Goal: Task Accomplishment & Management: Manage account settings

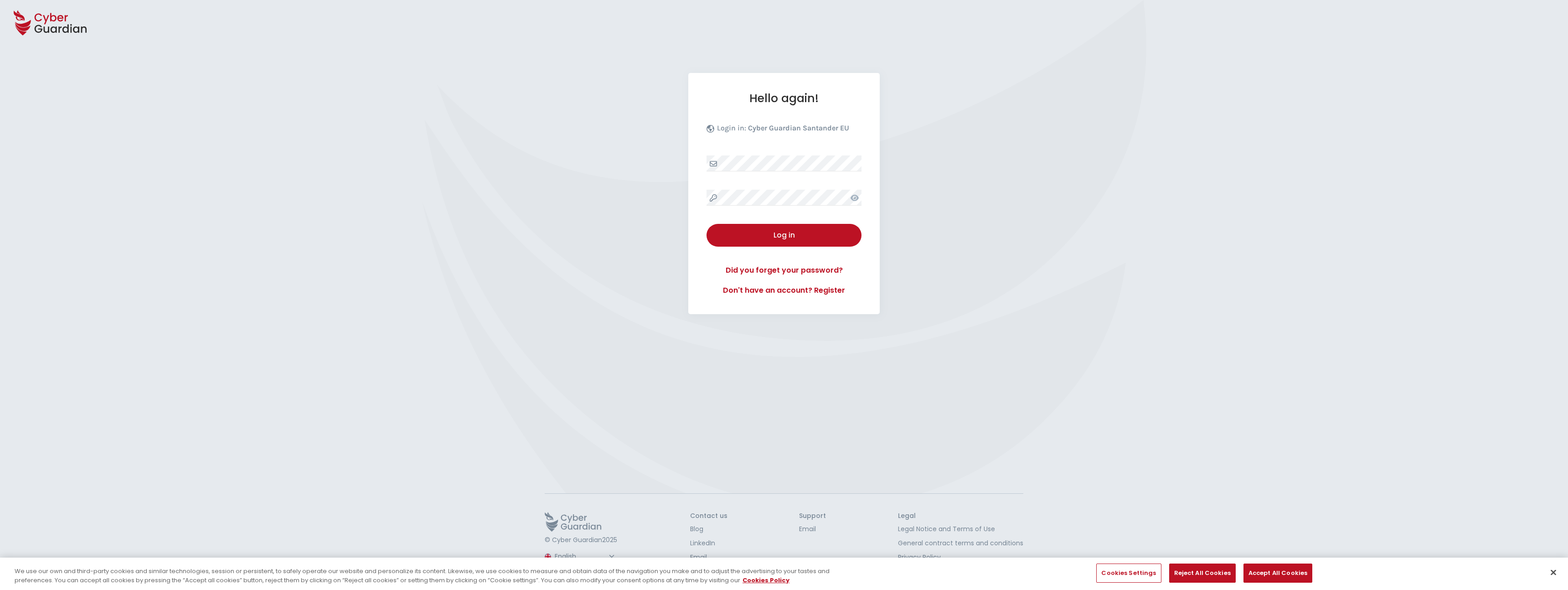
select select "English"
click at [799, 175] on div "Hello again! Login in: Cyber Guardian Santander EU Log in Did you forget your p…" at bounding box center [784, 194] width 192 height 241
click at [796, 186] on div "Hello again! Login in: Cyber Guardian Santander EU Log in Did you forget your p…" at bounding box center [784, 194] width 192 height 241
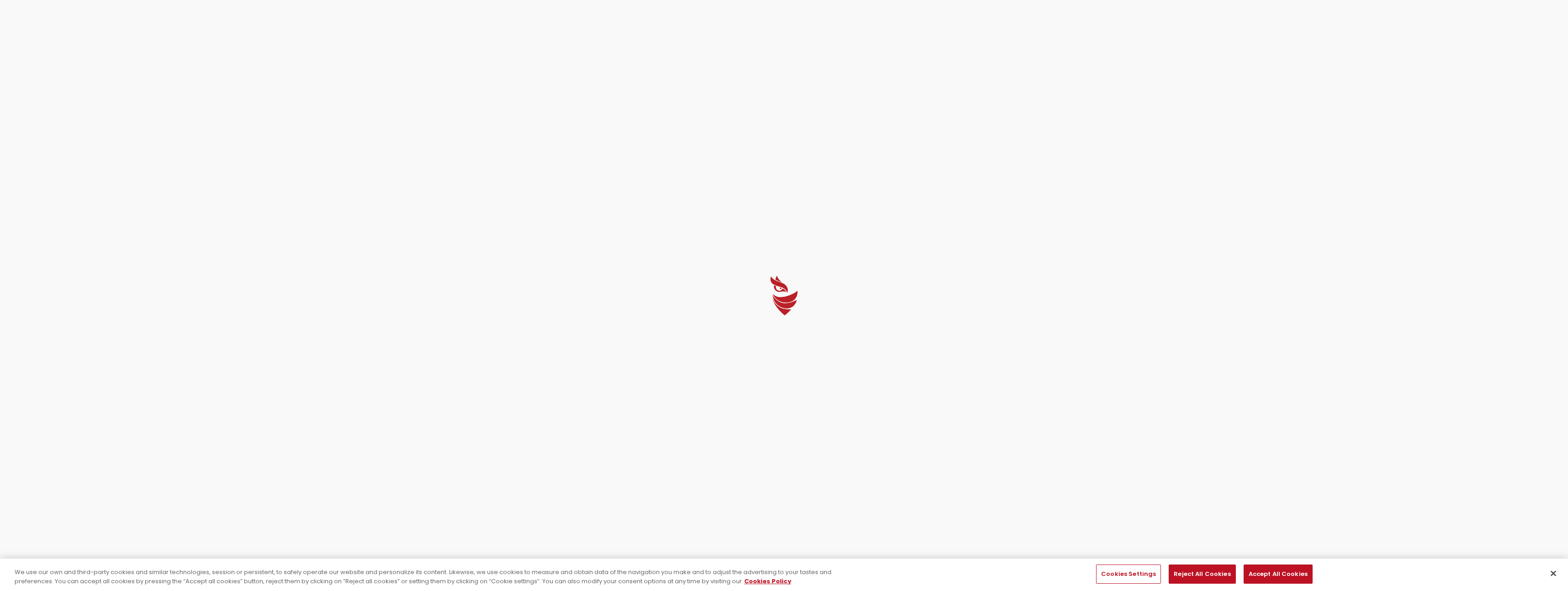
select select "English"
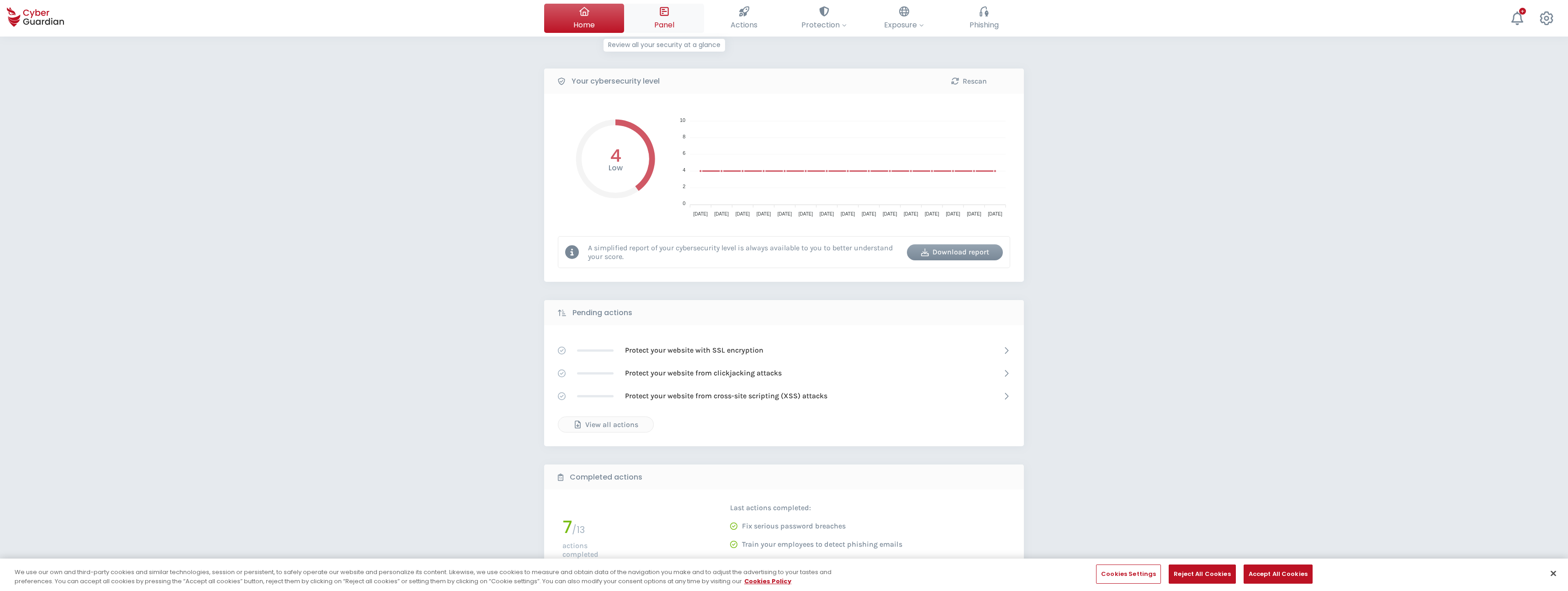
click at [670, 19] on span "Panel" at bounding box center [664, 24] width 20 height 12
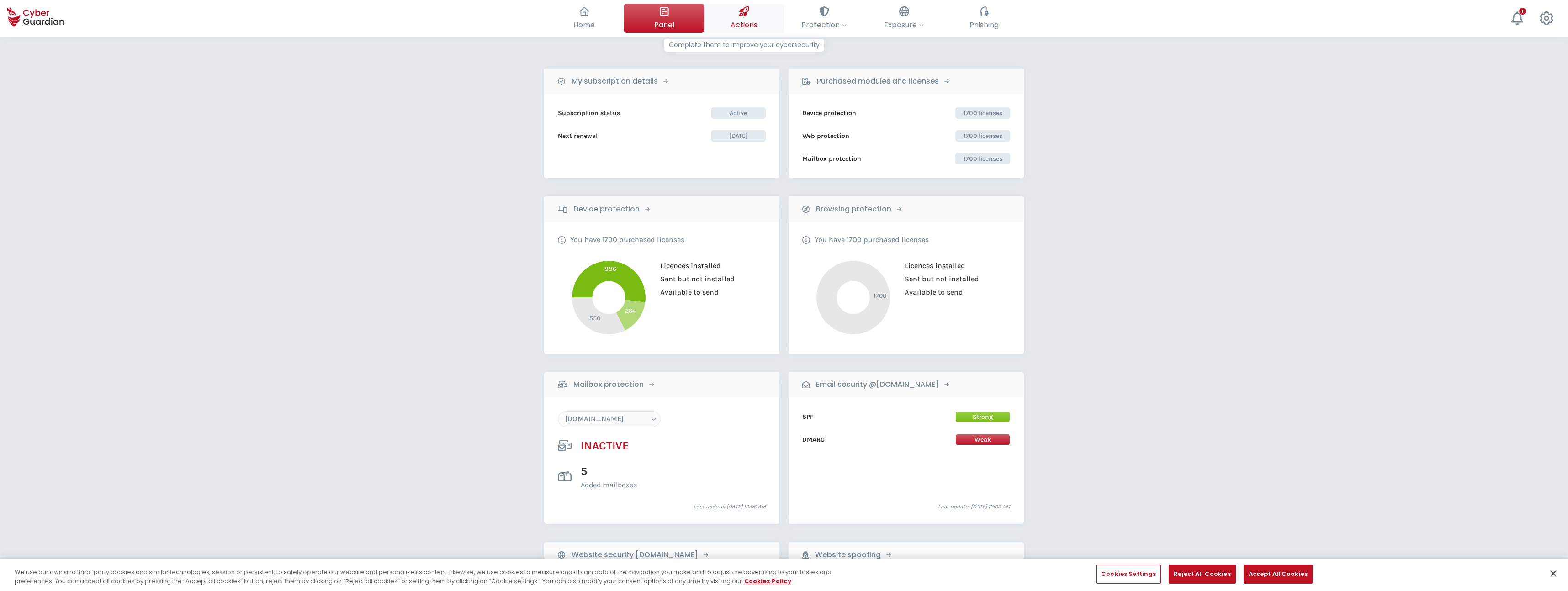
click at [747, 30] on button "Actions Complete them to improve your cybersecurity" at bounding box center [744, 18] width 80 height 29
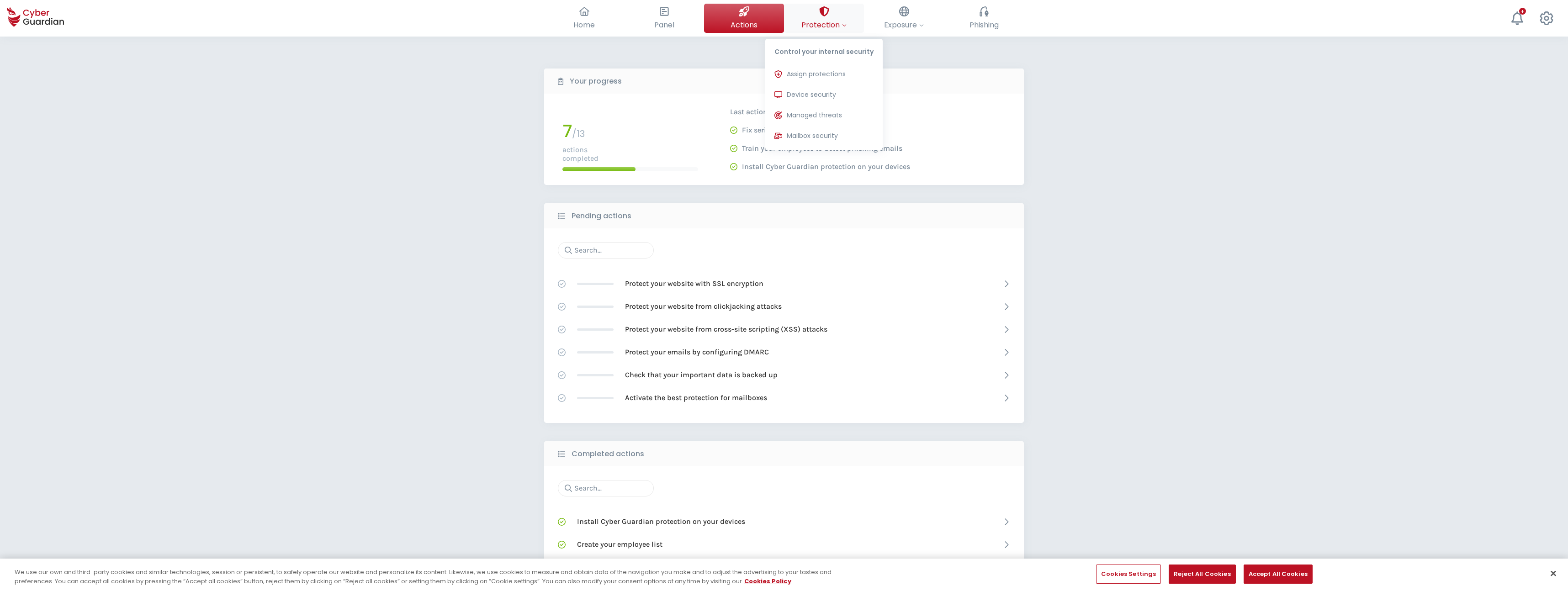
click at [825, 20] on span "Protection" at bounding box center [824, 24] width 45 height 12
click at [824, 96] on span "Device security" at bounding box center [811, 95] width 49 height 10
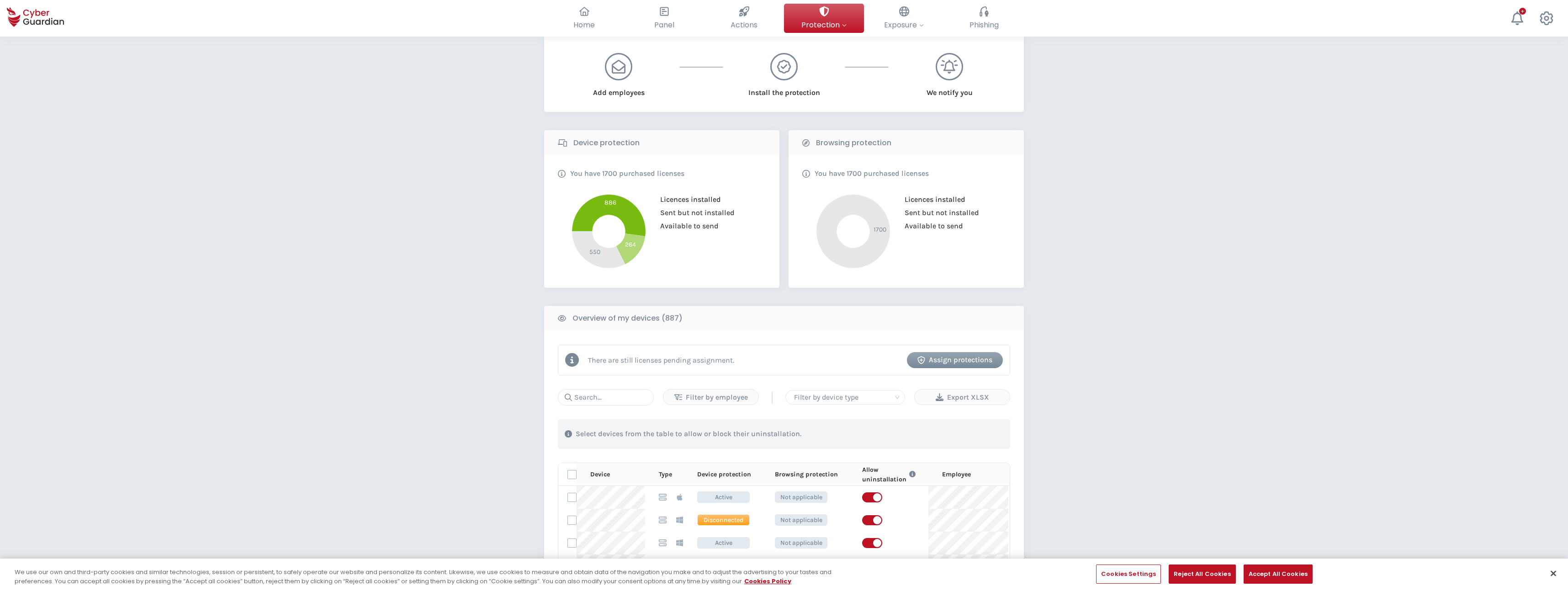
scroll to position [270, 0]
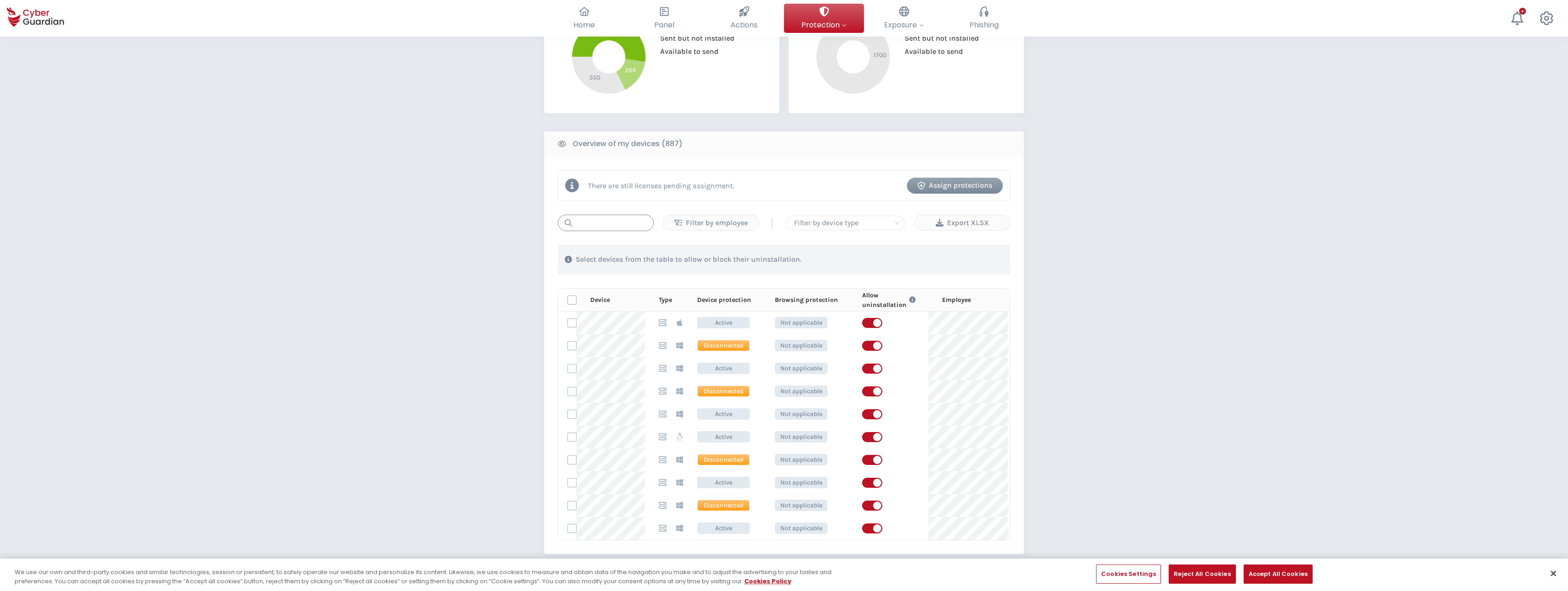
click at [602, 221] on input "text" at bounding box center [605, 223] width 96 height 16
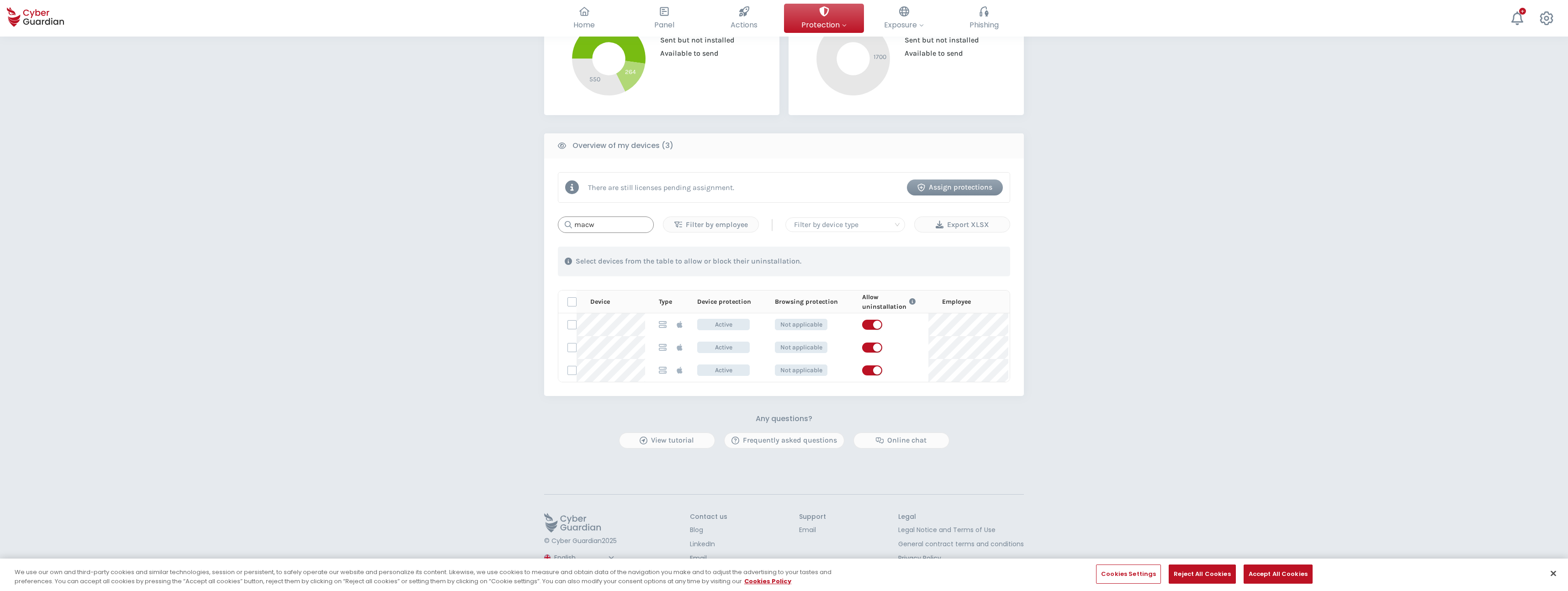
scroll to position [0, 0]
type input "macw"
click at [571, 345] on label at bounding box center [572, 347] width 9 height 9
click at [568, 345] on input "checkbox" at bounding box center [568, 347] width 0 height 8
click at [571, 345] on icon at bounding box center [572, 348] width 6 height 6
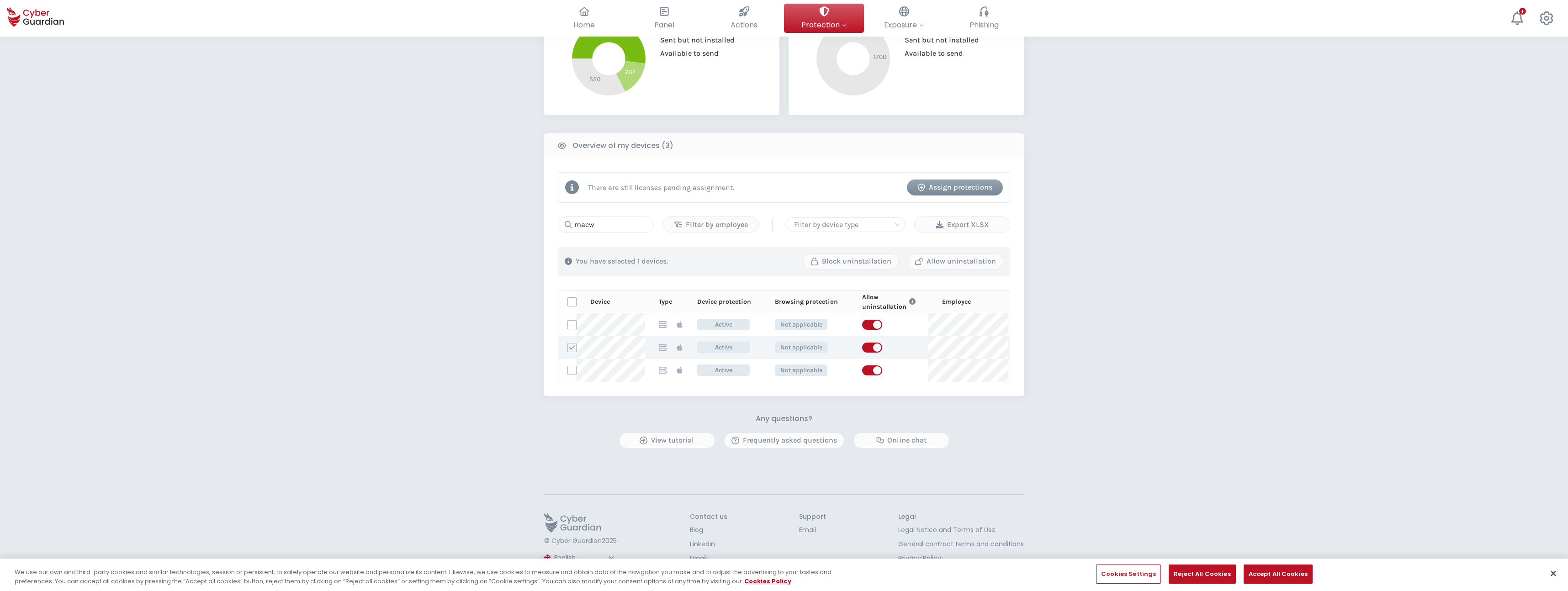
click at [568, 345] on input "checkbox" at bounding box center [568, 347] width 0 height 8
click at [1223, 334] on div "PROTECTION > Device security How does it work? Add employees Install the protec…" at bounding box center [784, 179] width 1568 height 823
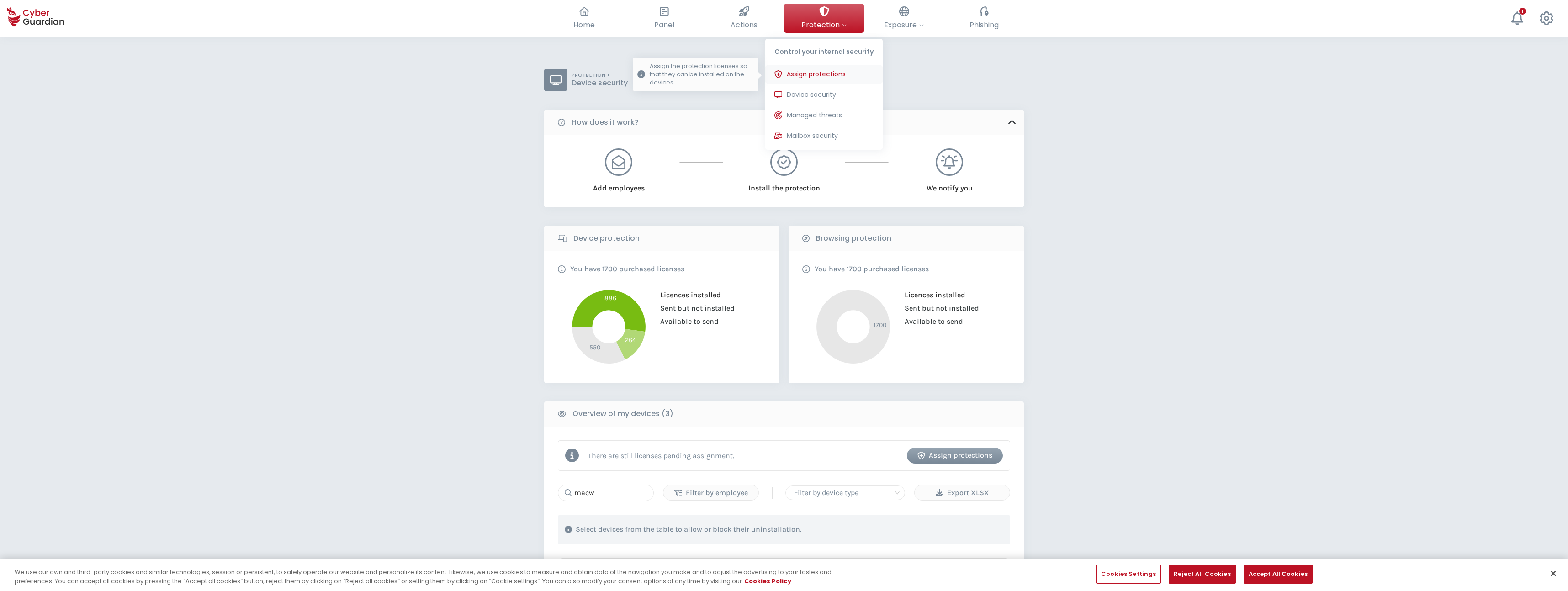
click at [837, 70] on span "Assign protections" at bounding box center [816, 74] width 59 height 10
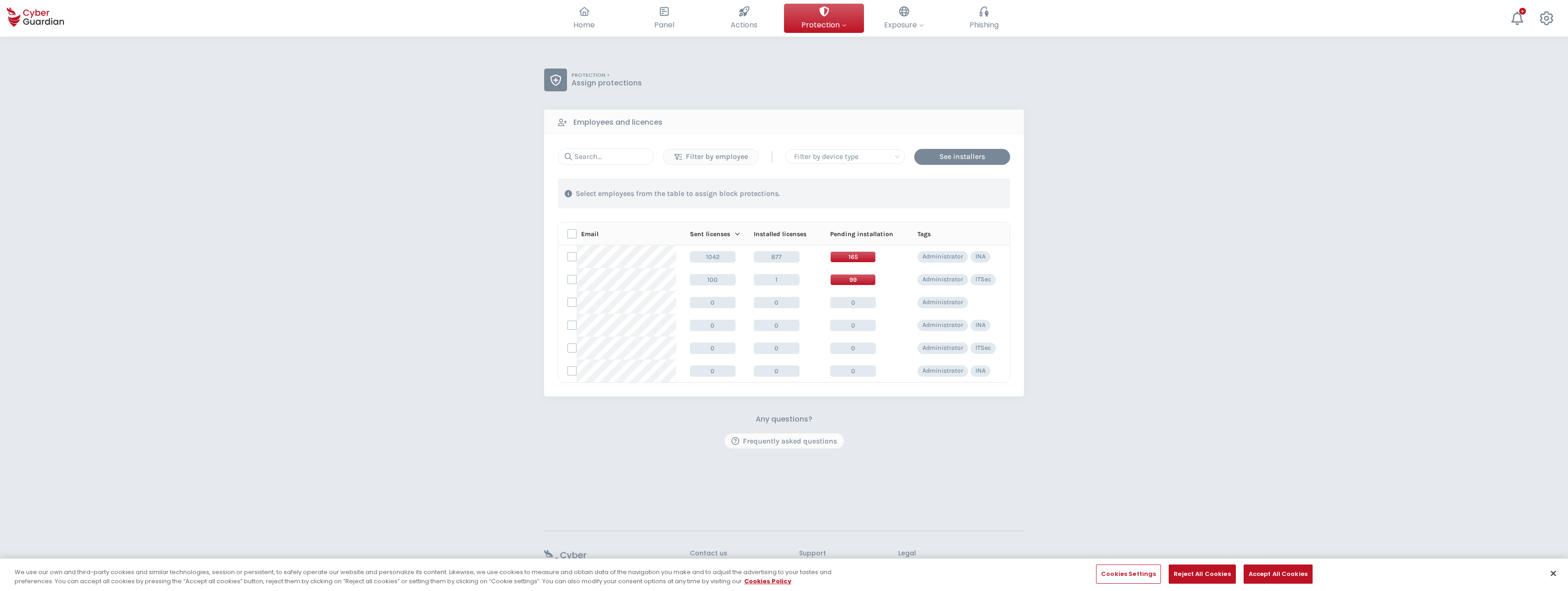
click at [1267, 137] on div "PROTECTION > Assign protections Employees and licences Filter by employee | Fil…" at bounding box center [784, 332] width 1568 height 591
click at [1516, 119] on span "Log out" at bounding box center [1508, 122] width 24 height 10
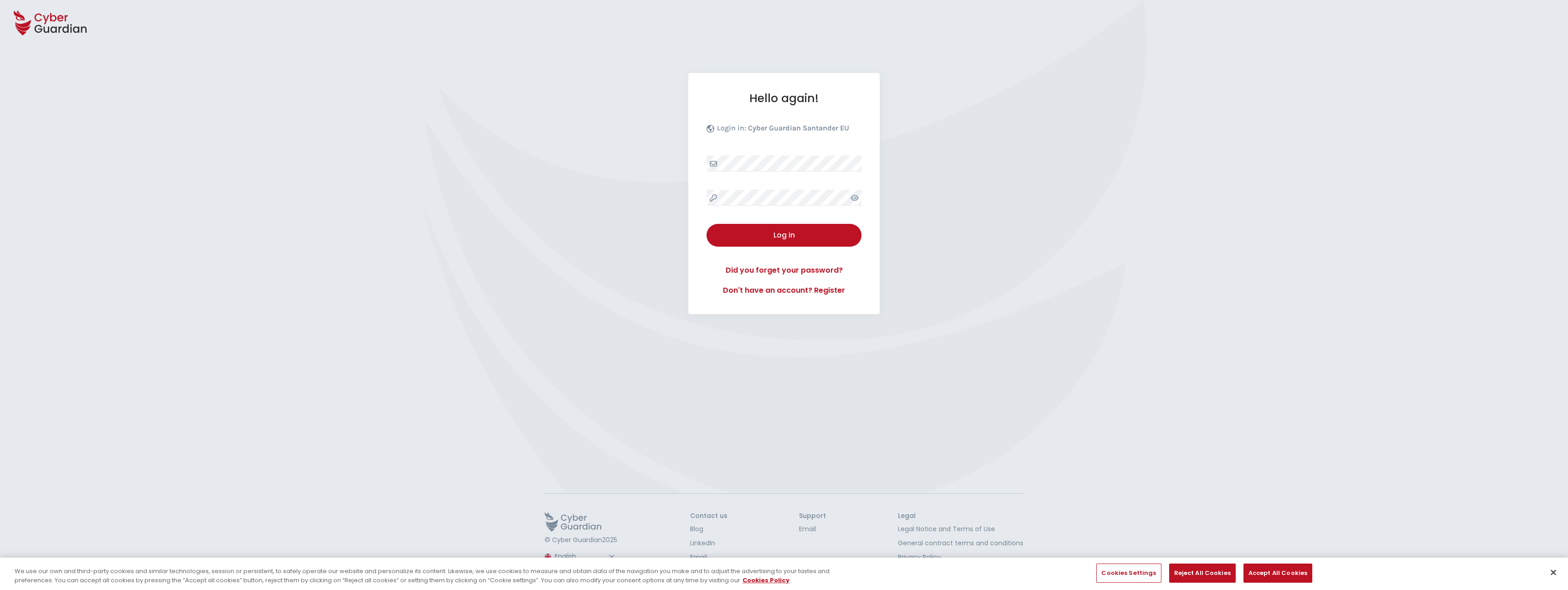
select select "English"
